Goal: Obtain resource: Download file/media

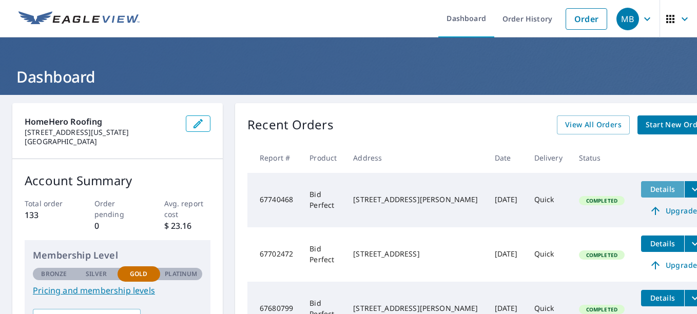
click at [647, 187] on span "Details" at bounding box center [662, 189] width 31 height 10
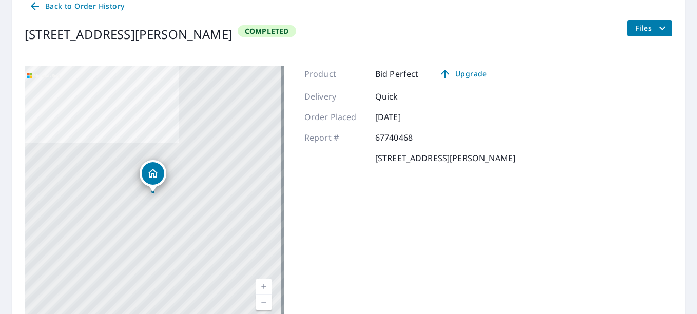
scroll to position [103, 0]
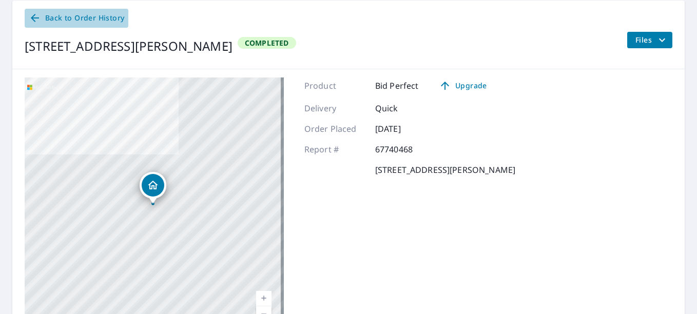
click at [39, 13] on icon at bounding box center [35, 18] width 12 height 12
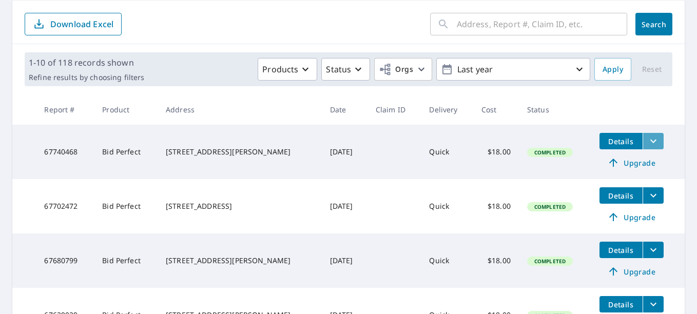
click at [647, 140] on icon "filesDropdownBtn-67740468" at bounding box center [653, 141] width 12 height 12
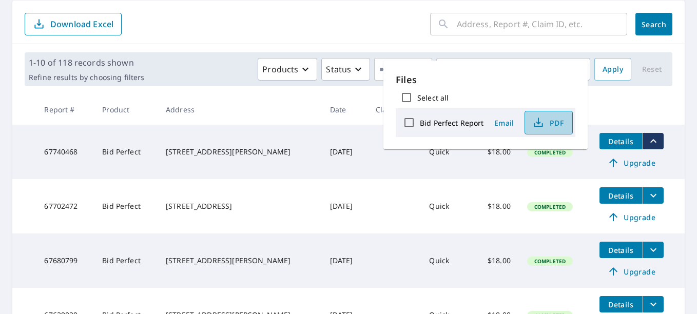
click at [549, 125] on span "PDF" at bounding box center [547, 122] width 33 height 12
